Goal: Find specific fact: Find specific fact

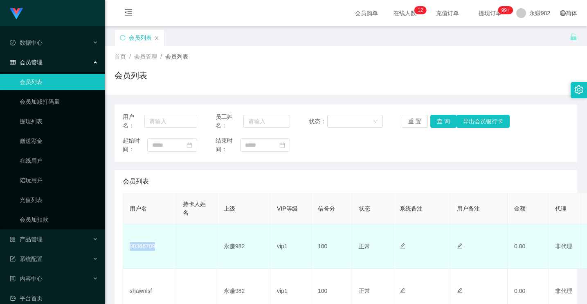
drag, startPoint x: 163, startPoint y: 246, endPoint x: 129, endPoint y: 247, distance: 34.4
click at [129, 247] on td "90366709" at bounding box center [149, 246] width 53 height 45
copy td "90366709"
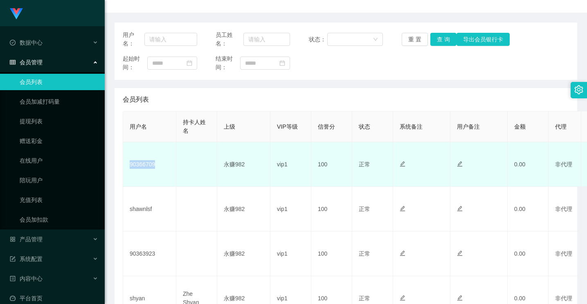
scroll to position [123, 0]
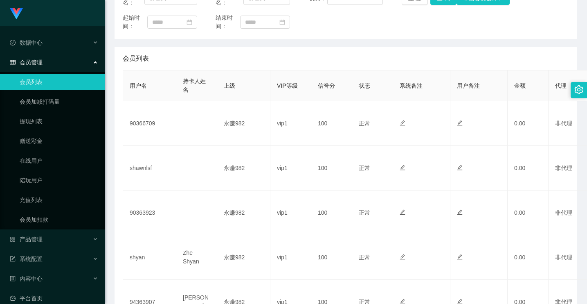
drag, startPoint x: 108, startPoint y: 70, endPoint x: 116, endPoint y: 85, distance: 16.9
click at [108, 70] on main "关闭左侧 关闭右侧 关闭其它 刷新页面 会员列表 首页 / 会员管理 / 会员列表 / 会员列表 用户名： 员工姓名： 状态： 重 置 查 询 导出会员银行卡…" at bounding box center [346, 238] width 482 height 670
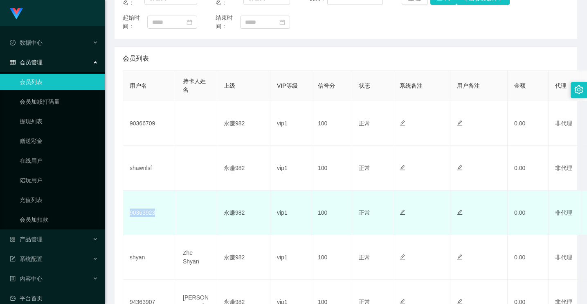
drag, startPoint x: 165, startPoint y: 212, endPoint x: 123, endPoint y: 212, distance: 41.7
click at [123, 213] on td "90363923" at bounding box center [149, 212] width 53 height 45
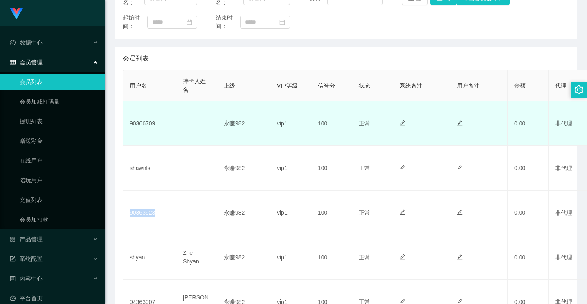
copy td "90363923"
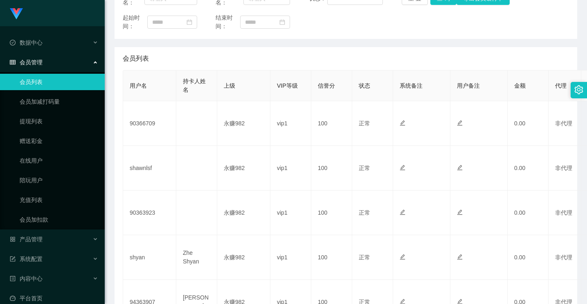
drag, startPoint x: 106, startPoint y: 27, endPoint x: 126, endPoint y: 25, distance: 20.5
click at [106, 27] on main "关闭左侧 关闭右侧 关闭其它 刷新页面 会员列表 首页 / 会员管理 / 会员列表 / 会员列表 用户名： 员工姓名： 状态： 重 置 查 询 导出会员银行卡…" at bounding box center [346, 238] width 482 height 670
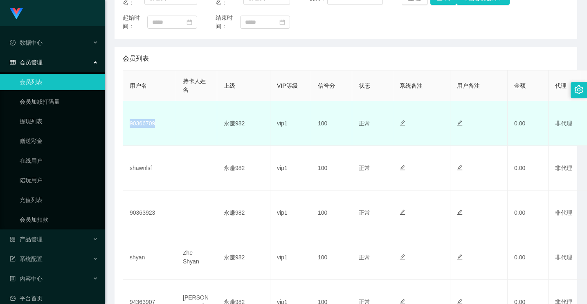
drag, startPoint x: 168, startPoint y: 124, endPoint x: 127, endPoint y: 122, distance: 40.9
click at [127, 122] on td "90366709" at bounding box center [149, 123] width 53 height 45
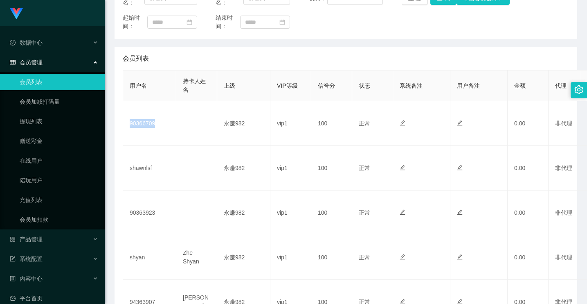
copy td "90366709"
drag, startPoint x: 112, startPoint y: 144, endPoint x: 115, endPoint y: 148, distance: 5.2
click at [112, 144] on main "关闭左侧 关闭右侧 关闭其它 刷新页面 会员列表 首页 / 会员管理 / 会员列表 / 会员列表 用户名： 员工姓名： 状态： 重 置 查 询 导出会员银行卡…" at bounding box center [346, 238] width 482 height 670
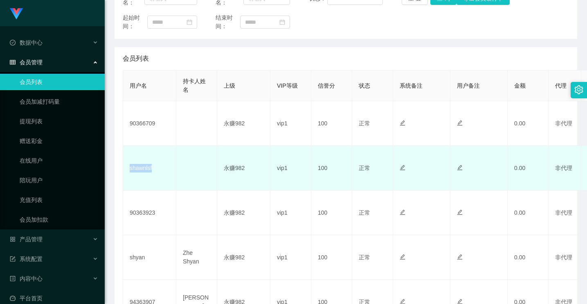
drag, startPoint x: 163, startPoint y: 167, endPoint x: 128, endPoint y: 169, distance: 34.4
click at [128, 169] on td "shawnlsf" at bounding box center [149, 168] width 53 height 45
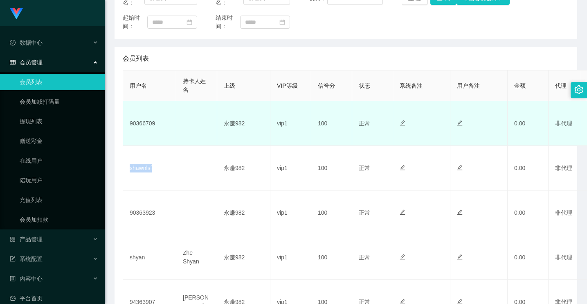
copy td "shawnlsf"
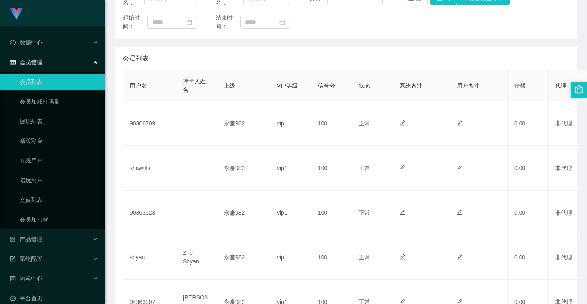
click at [106, 38] on main "关闭左侧 关闭右侧 关闭其它 刷新页面 会员列表 首页 / 会员管理 / 会员列表 / 会员列表 用户名： 员工姓名： 状态： 重 置 查 询 导出会员银行卡…" at bounding box center [346, 238] width 482 height 670
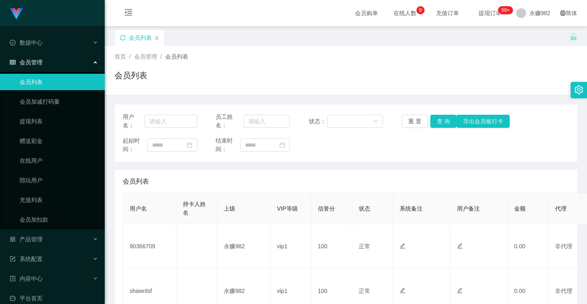
click at [125, 37] on icon "图标: sync" at bounding box center [123, 38] width 6 height 6
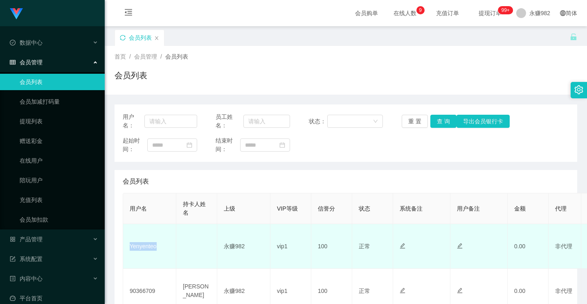
drag, startPoint x: 164, startPoint y: 242, endPoint x: 130, endPoint y: 241, distance: 34.0
click at [130, 241] on td "Yenyenteo" at bounding box center [149, 246] width 53 height 45
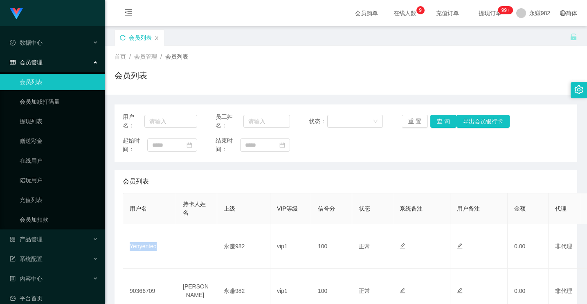
copy td "Yenyenteo"
